Goal: Task Accomplishment & Management: Manage account settings

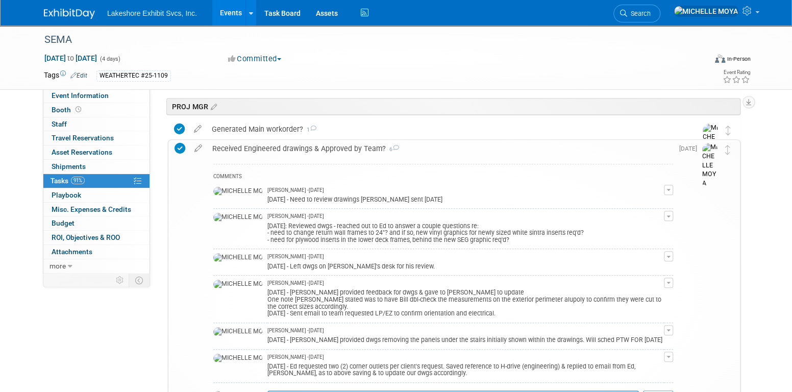
click at [229, 13] on link "Events" at bounding box center [230, 13] width 37 height 26
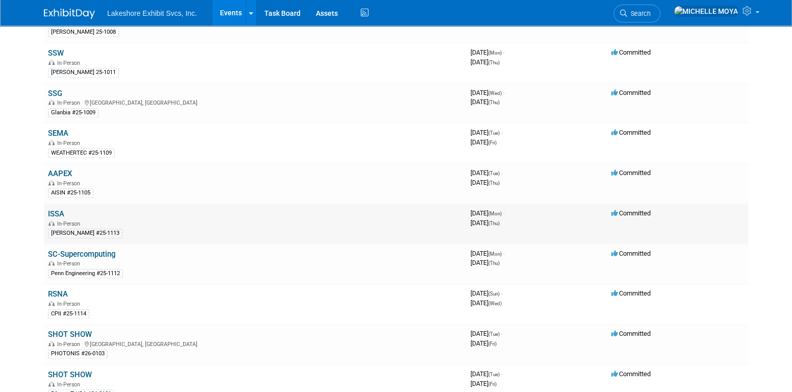
scroll to position [511, 0]
click at [50, 209] on link "ISSA" at bounding box center [56, 213] width 16 height 9
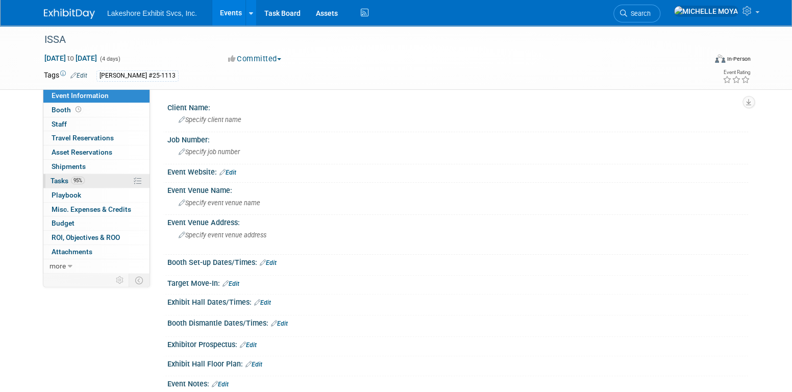
click at [87, 181] on link "95% Tasks 95%" at bounding box center [96, 181] width 106 height 14
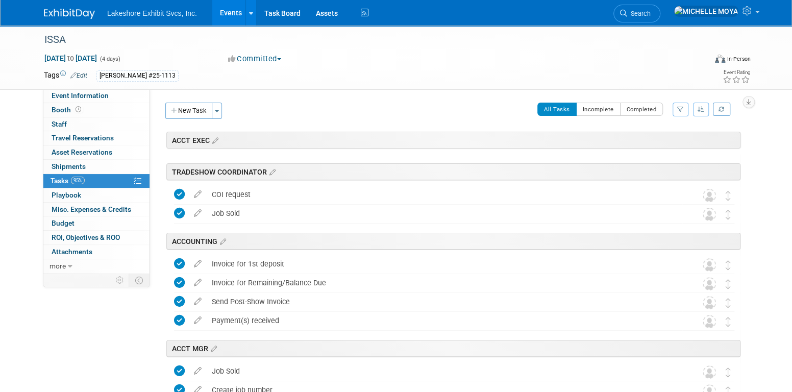
click at [679, 110] on icon "button" at bounding box center [681, 109] width 7 height 6
click at [670, 140] on select "-- Select Assignee -- All unassigned tasks Assigned to me Amanda Koss Dave Desa…" at bounding box center [638, 142] width 84 height 14
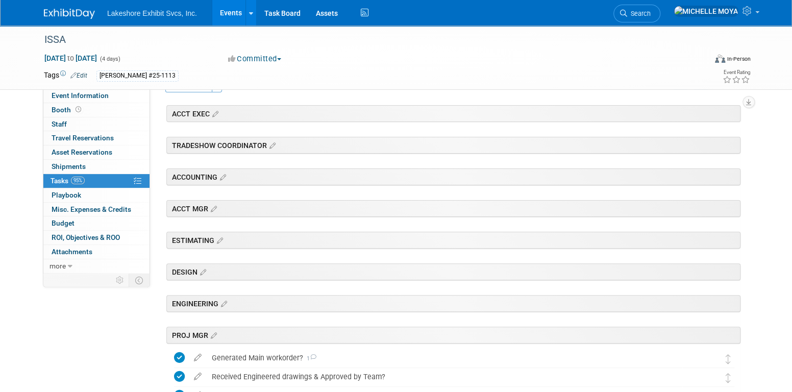
scroll to position [357, 0]
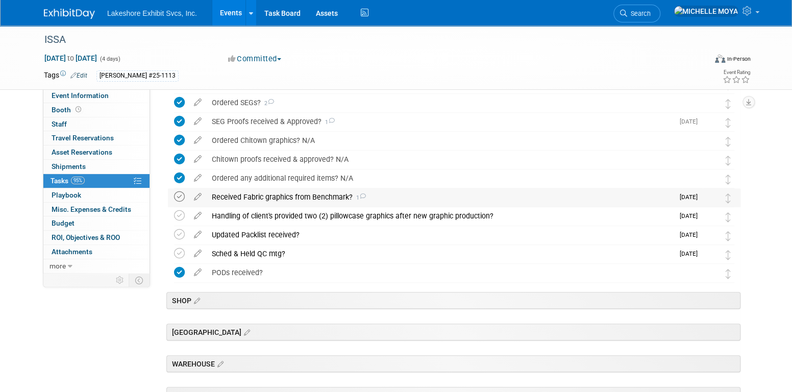
click at [179, 195] on icon at bounding box center [179, 196] width 11 height 11
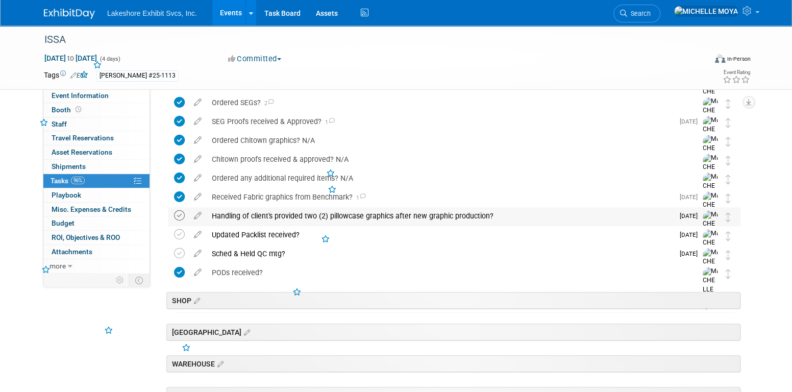
click at [181, 214] on icon at bounding box center [179, 215] width 11 height 11
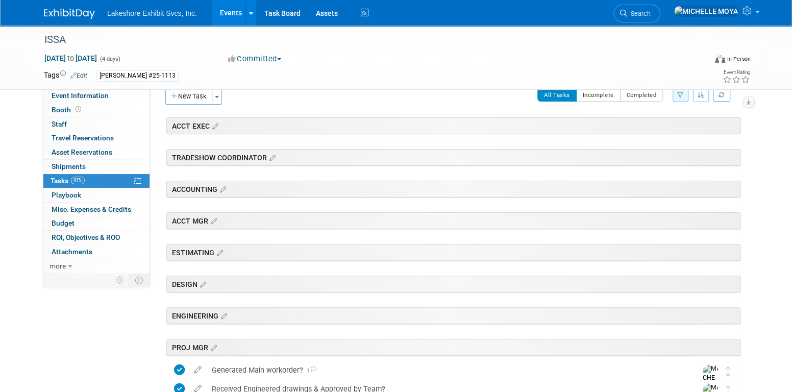
scroll to position [0, 0]
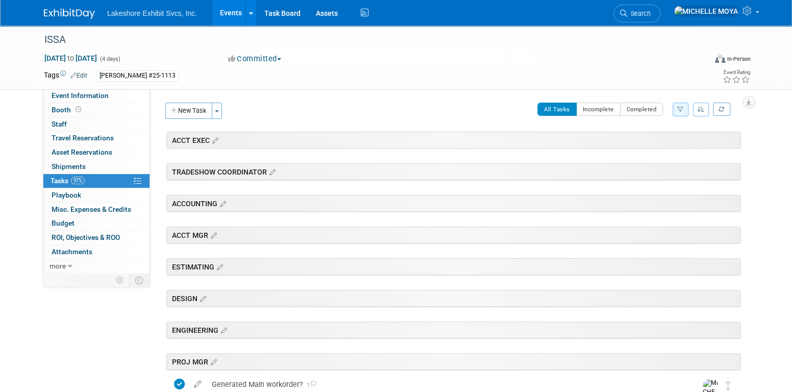
click at [239, 15] on link "Events" at bounding box center [230, 13] width 37 height 26
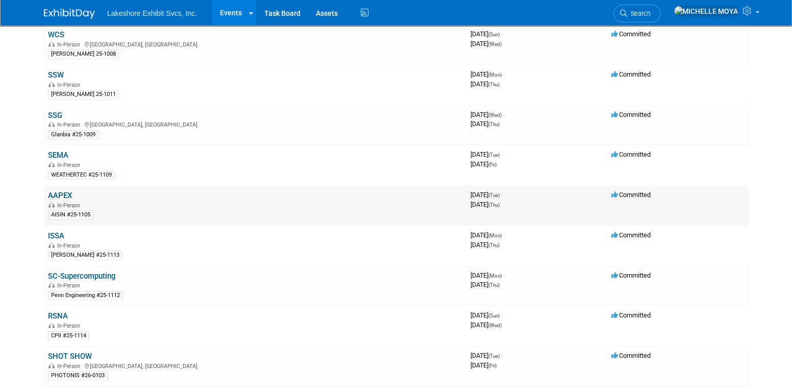
scroll to position [511, 0]
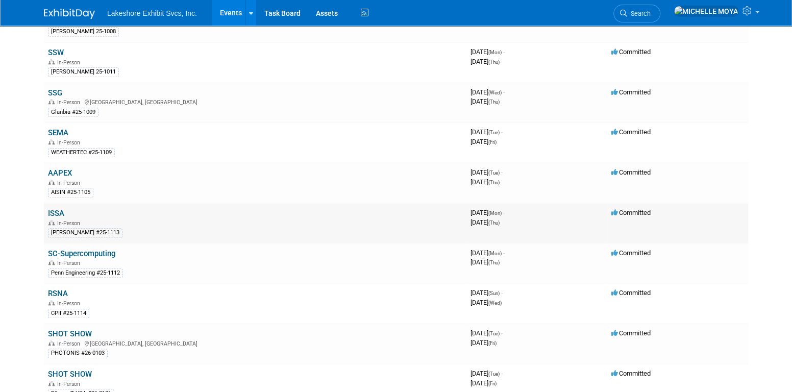
click at [60, 209] on link "ISSA" at bounding box center [56, 213] width 16 height 9
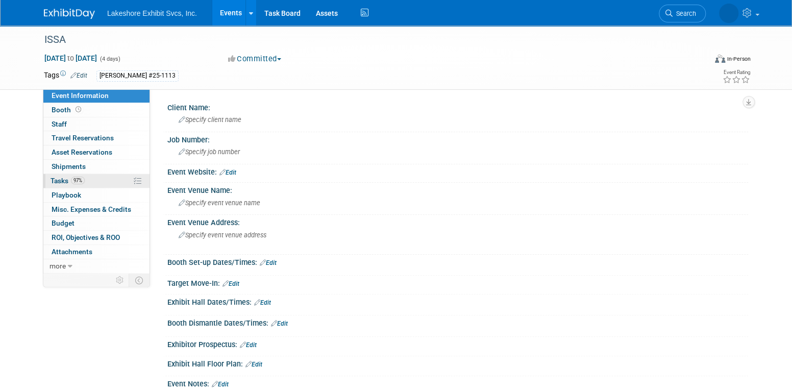
click at [98, 180] on link "97% Tasks 97%" at bounding box center [96, 181] width 106 height 14
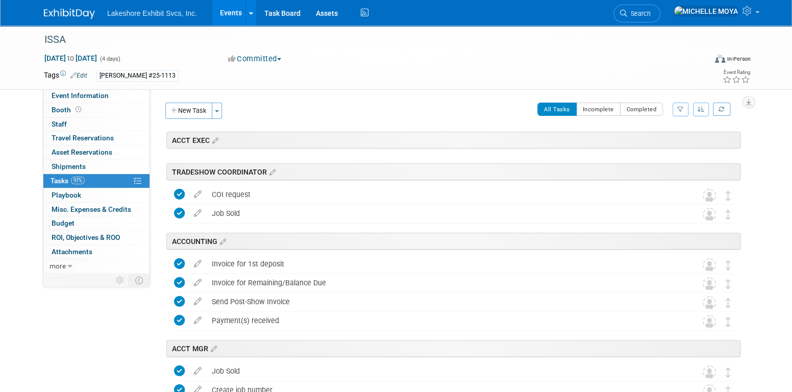
click at [681, 108] on icon "button" at bounding box center [681, 109] width 7 height 6
drag, startPoint x: 662, startPoint y: 138, endPoint x: 657, endPoint y: 148, distance: 10.8
click at [662, 139] on select "-- Select Assignee -- All unassigned tasks Assigned to me Amanda Koss Dave Desa…" at bounding box center [638, 142] width 84 height 14
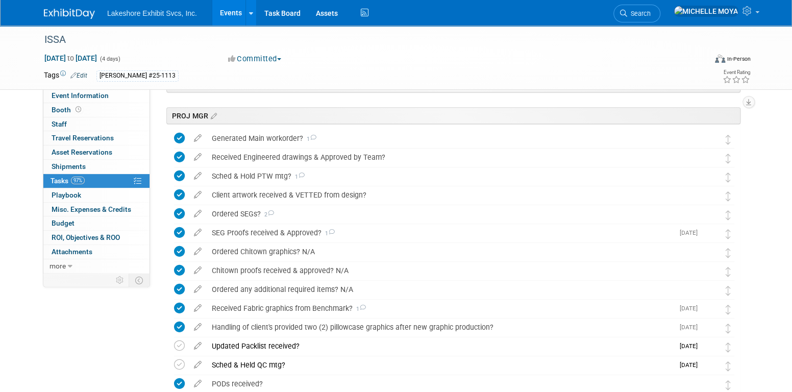
scroll to position [357, 0]
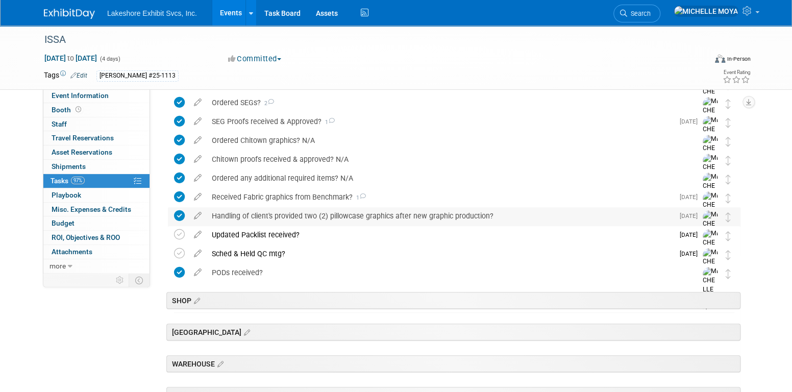
click at [393, 217] on div "Handling of client's provided two (2) pillowcase graphics after new graphic pro…" at bounding box center [440, 215] width 467 height 17
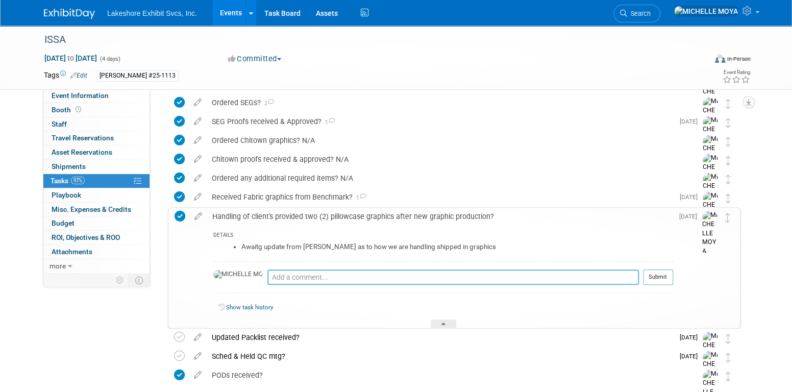
click at [350, 273] on textarea at bounding box center [454, 277] width 372 height 15
type textarea "9.2.25 - We're sending old graphics with client @ time of pick-up."
click at [653, 273] on button "Submit" at bounding box center [658, 277] width 30 height 15
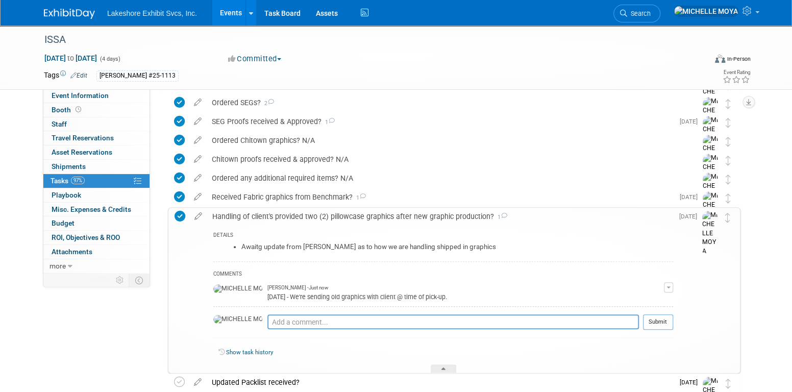
click at [323, 210] on div "Handling of client's provided two (2) pillowcase graphics after new graphic pro…" at bounding box center [440, 216] width 466 height 17
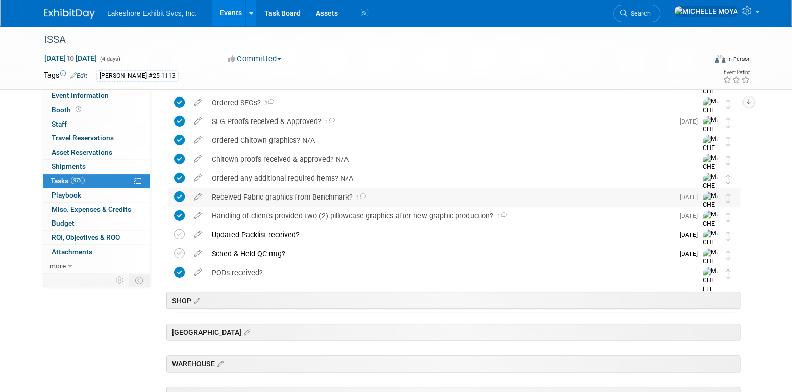
click at [307, 194] on div "Received Fabric graphics from Benchmark? 1" at bounding box center [440, 196] width 467 height 17
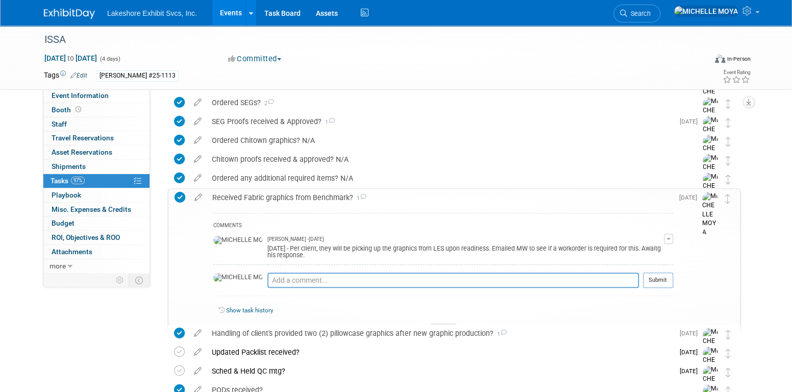
click at [668, 236] on button "button" at bounding box center [668, 239] width 9 height 10
click at [637, 252] on link "Edit Comment" at bounding box center [632, 254] width 81 height 14
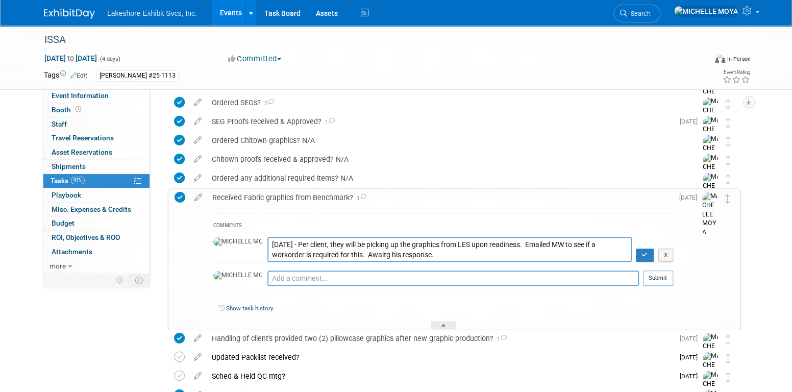
click at [268, 243] on textarea "9.2.25 - Per client, they will be picking up the graphics from LES upon readine…" at bounding box center [450, 249] width 365 height 25
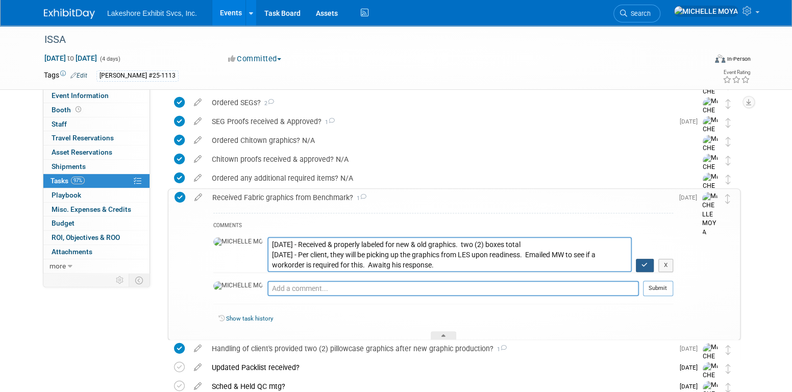
type textarea "9.4.25 - Received & properly labeled for new & old graphics. two (2) boxes tota…"
click at [643, 263] on icon "button" at bounding box center [645, 265] width 7 height 6
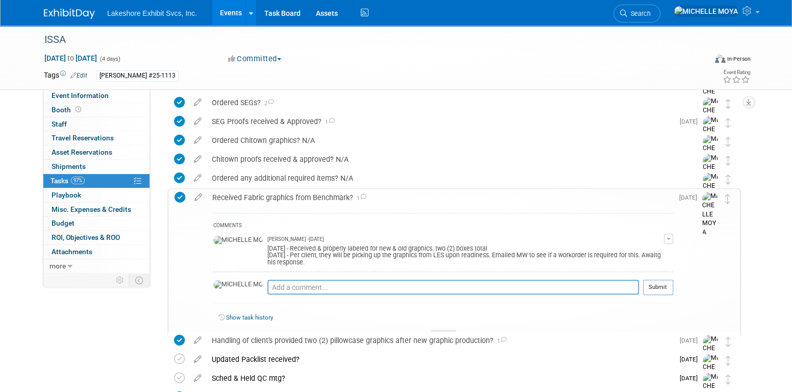
click at [275, 197] on div "Received Fabric graphics from Benchmark? 1" at bounding box center [440, 197] width 466 height 17
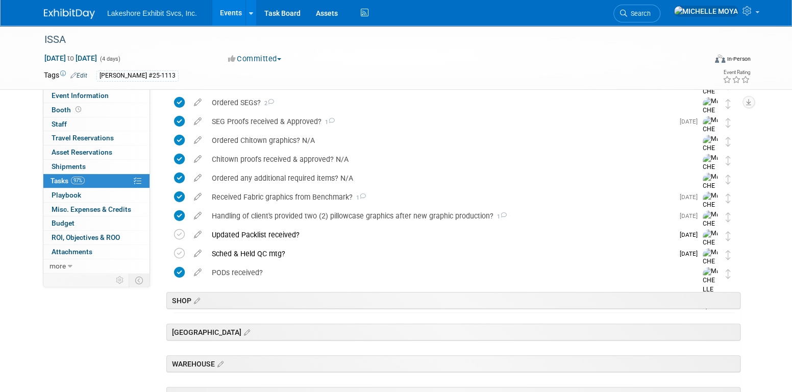
click at [226, 9] on link "Events" at bounding box center [230, 13] width 37 height 26
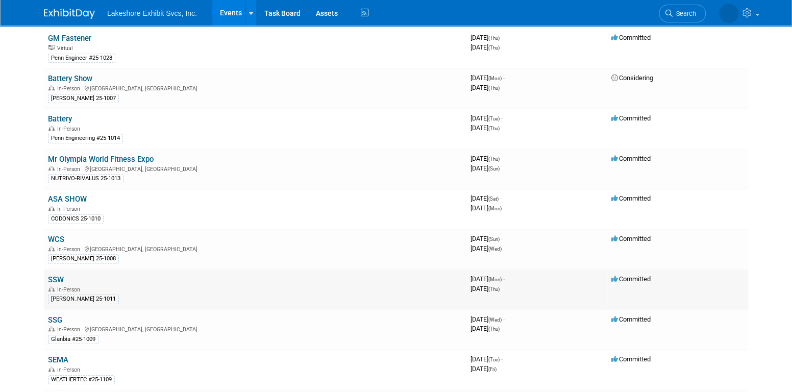
scroll to position [306, 0]
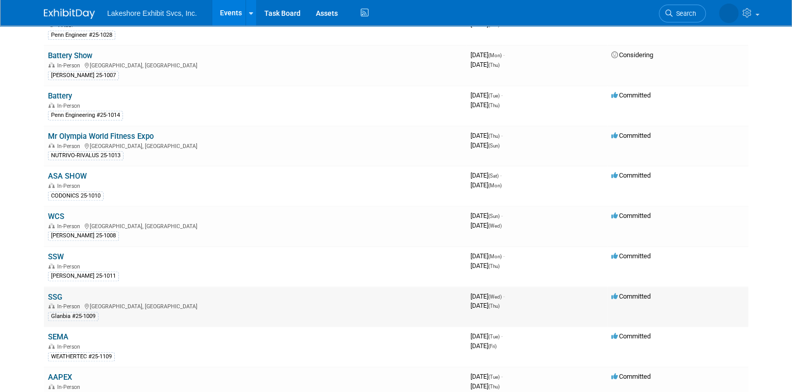
click at [56, 293] on link "SSG" at bounding box center [55, 297] width 14 height 9
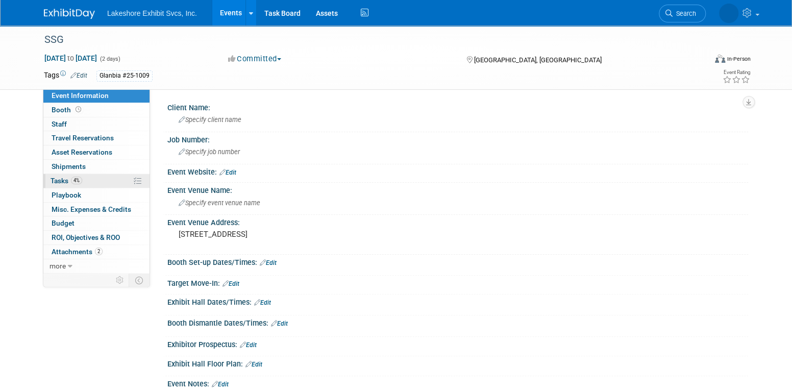
click at [86, 181] on link "4% Tasks 4%" at bounding box center [96, 181] width 106 height 14
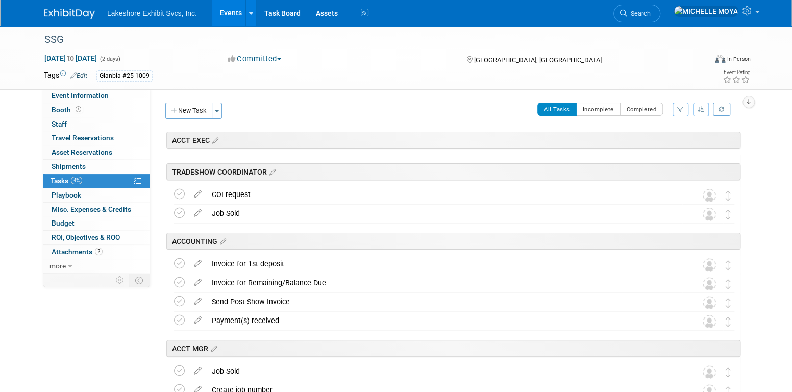
click at [676, 107] on button "button" at bounding box center [681, 110] width 16 height 14
click at [655, 141] on select "-- Select Assignee -- All unassigned tasks Assigned to me Amanda Koss Dave Desa…" at bounding box center [638, 142] width 84 height 14
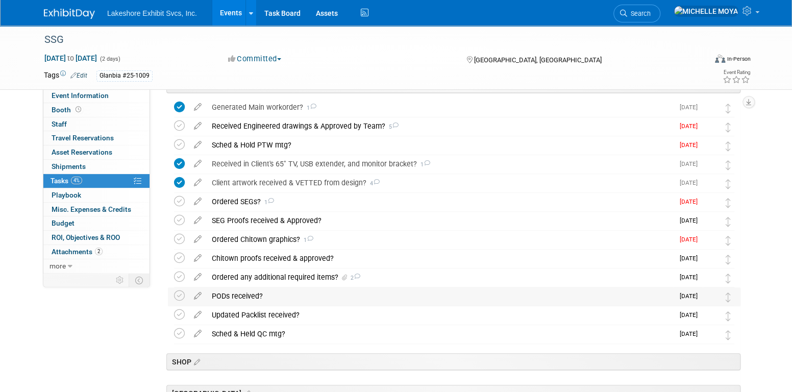
scroll to position [255, 0]
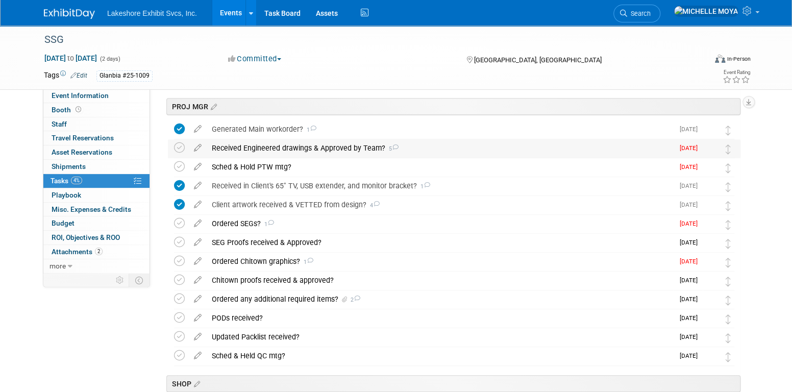
click at [282, 148] on div "Received Engineered drawings & Approved by Team? 5" at bounding box center [440, 147] width 467 height 17
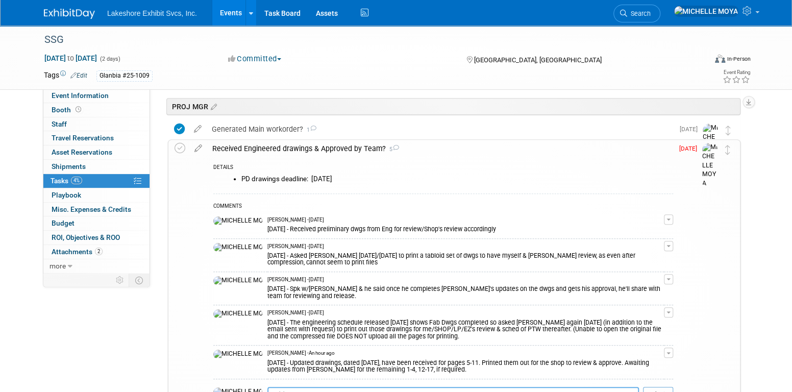
click at [607, 387] on textarea at bounding box center [454, 394] width 372 height 15
type textarea "9"
click at [670, 348] on button "button" at bounding box center [668, 353] width 9 height 10
click at [650, 360] on link "Edit Comment" at bounding box center [632, 367] width 81 height 14
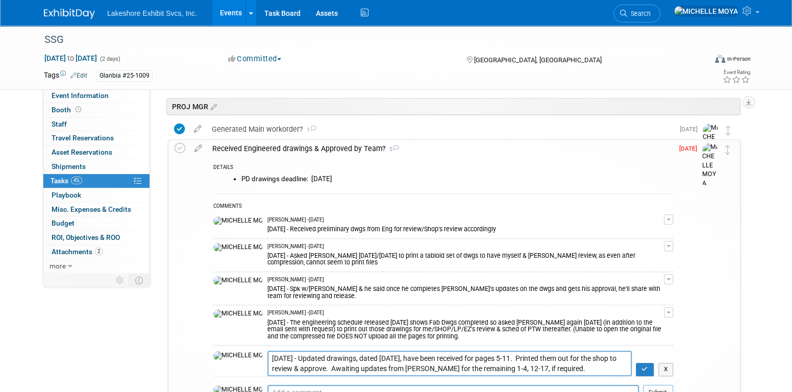
click at [268, 351] on textarea "9.3.25 - Updated drawings, dated 9.3.25, have been received for pages 5-11. Pri…" at bounding box center [450, 363] width 365 height 25
click at [602, 351] on textarea "9.3.25 - Updated drawings, dated 9.3.25, have been received for pages 5-11. Pri…" at bounding box center [450, 363] width 365 height 25
type textarea "9.4.25 - Updated drawings, dated 9.3.25, have been received for pages 5-11. Pri…"
click at [642, 366] on icon "button" at bounding box center [645, 369] width 7 height 6
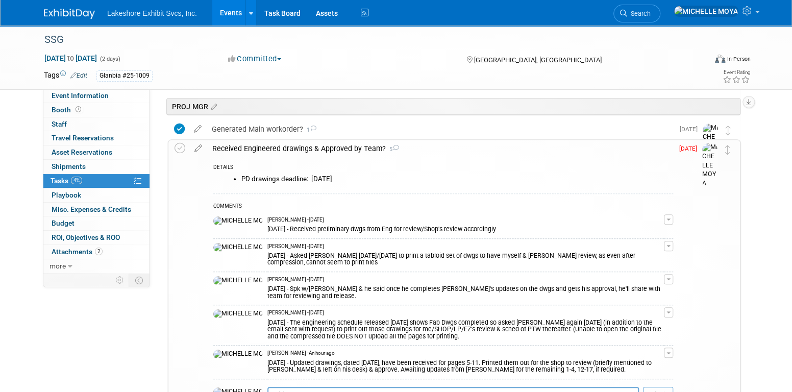
click at [227, 144] on div "Received Engineered drawings & Approved by Team? 5" at bounding box center [440, 148] width 466 height 17
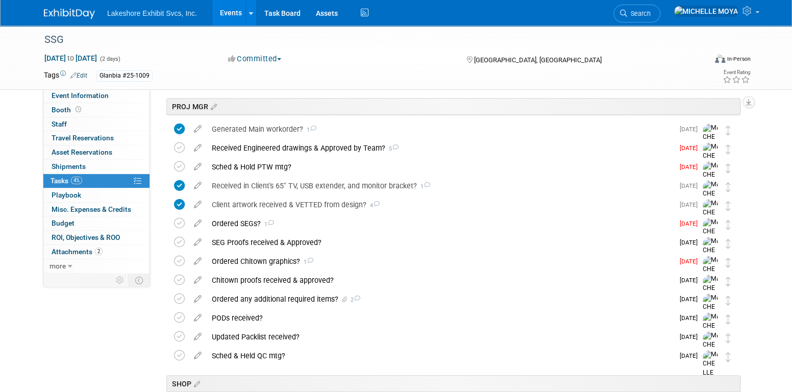
click at [236, 13] on link "Events" at bounding box center [230, 13] width 37 height 26
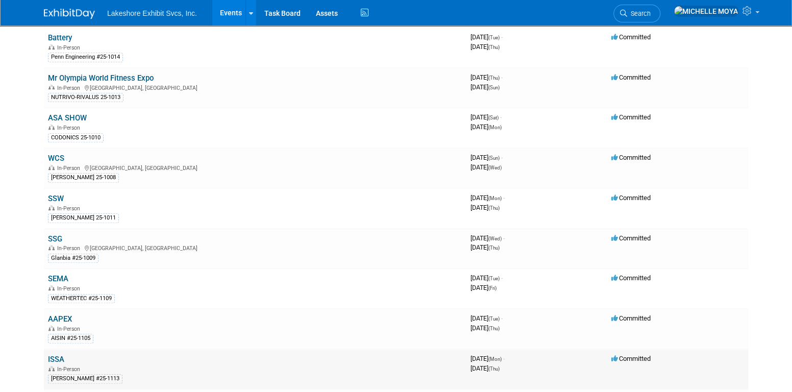
scroll to position [306, 0]
